Goal: Obtain resource: Download file/media

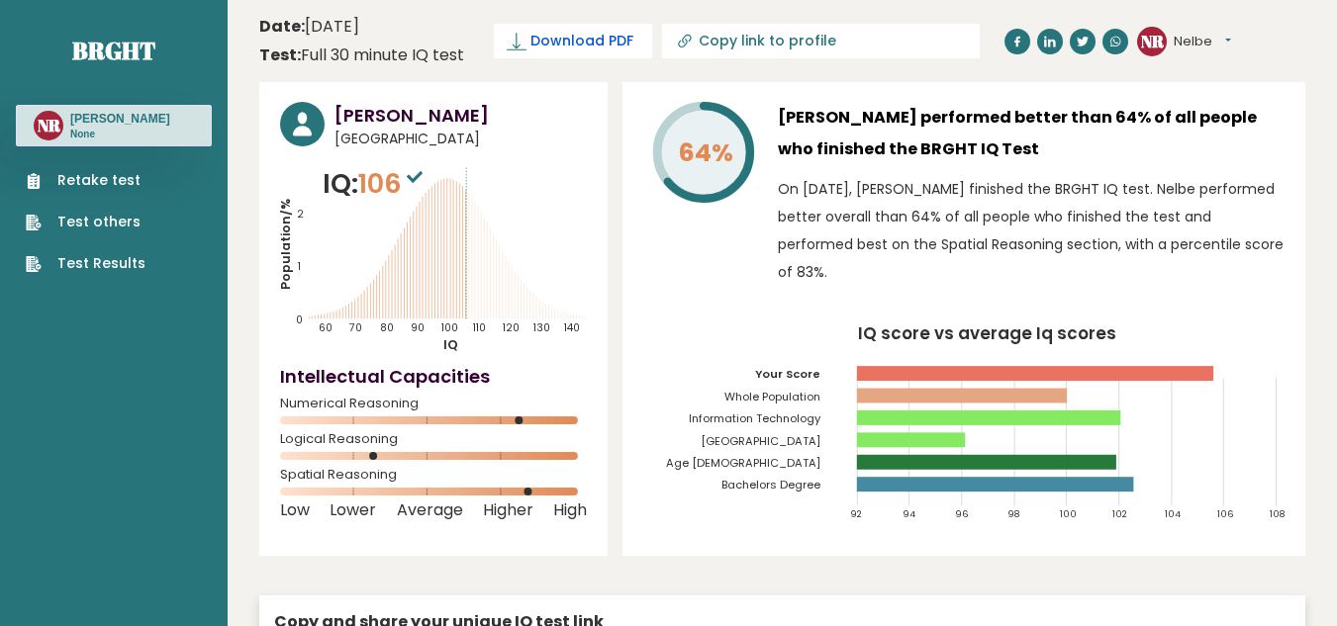
click at [525, 27] on link "Download PDF" at bounding box center [573, 41] width 158 height 35
click at [0, 0] on span "Downloading... Downloading" at bounding box center [0, 0] width 0 height 0
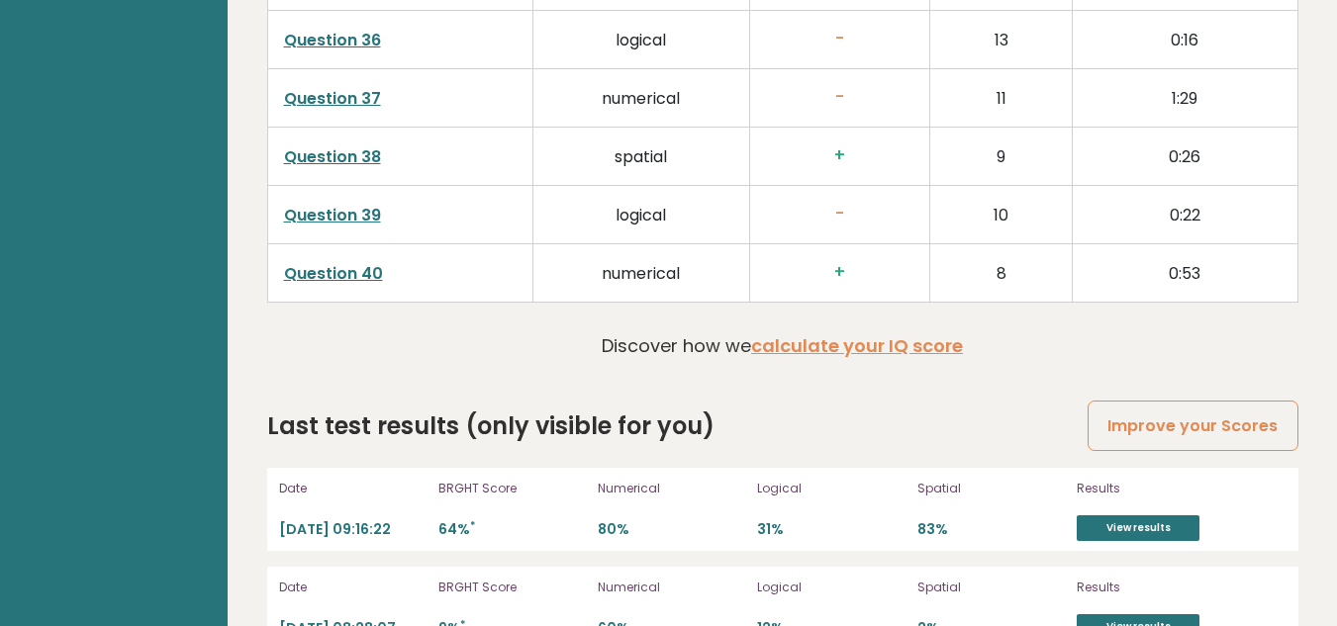
scroll to position [5272, 0]
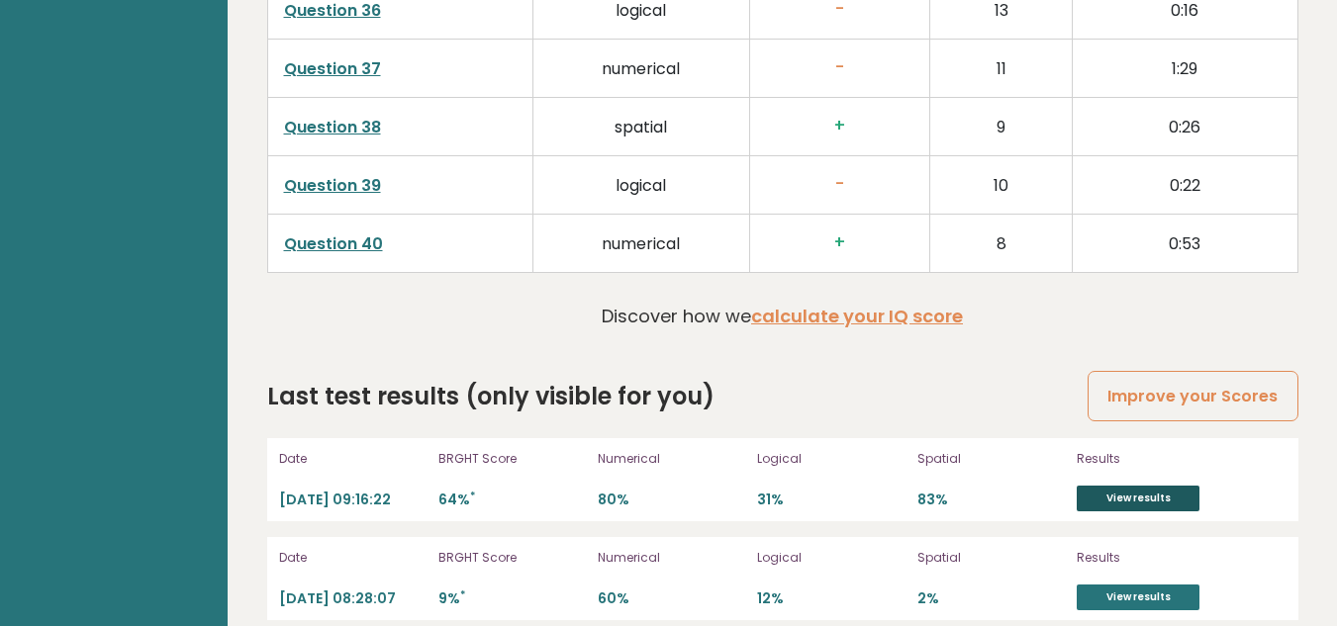
click at [1138, 486] on link "View results" at bounding box center [1137, 499] width 123 height 26
